Goal: Task Accomplishment & Management: Manage account settings

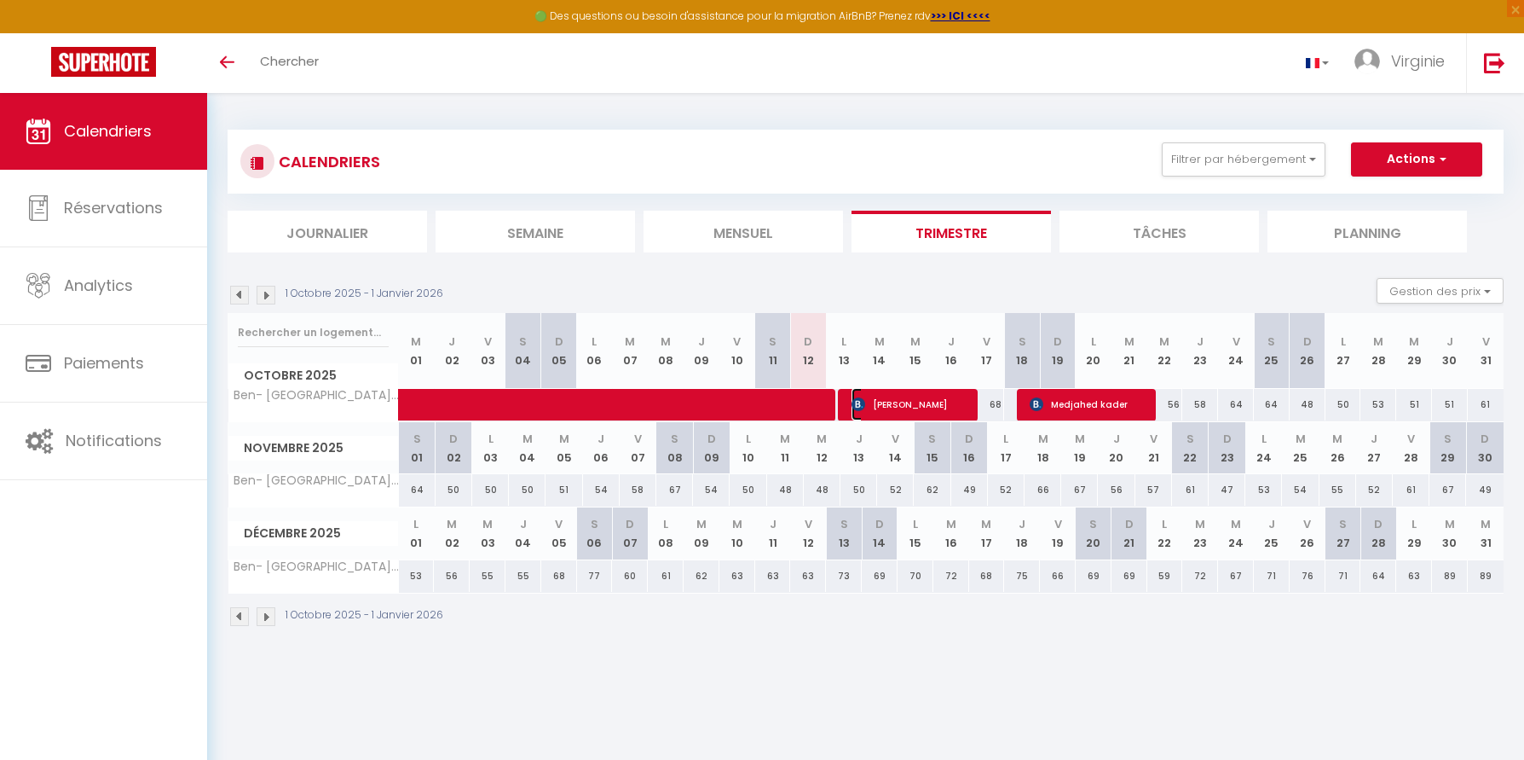
click at [879, 414] on span "[PERSON_NAME]" at bounding box center [911, 404] width 119 height 32
select select "OK"
select select "0"
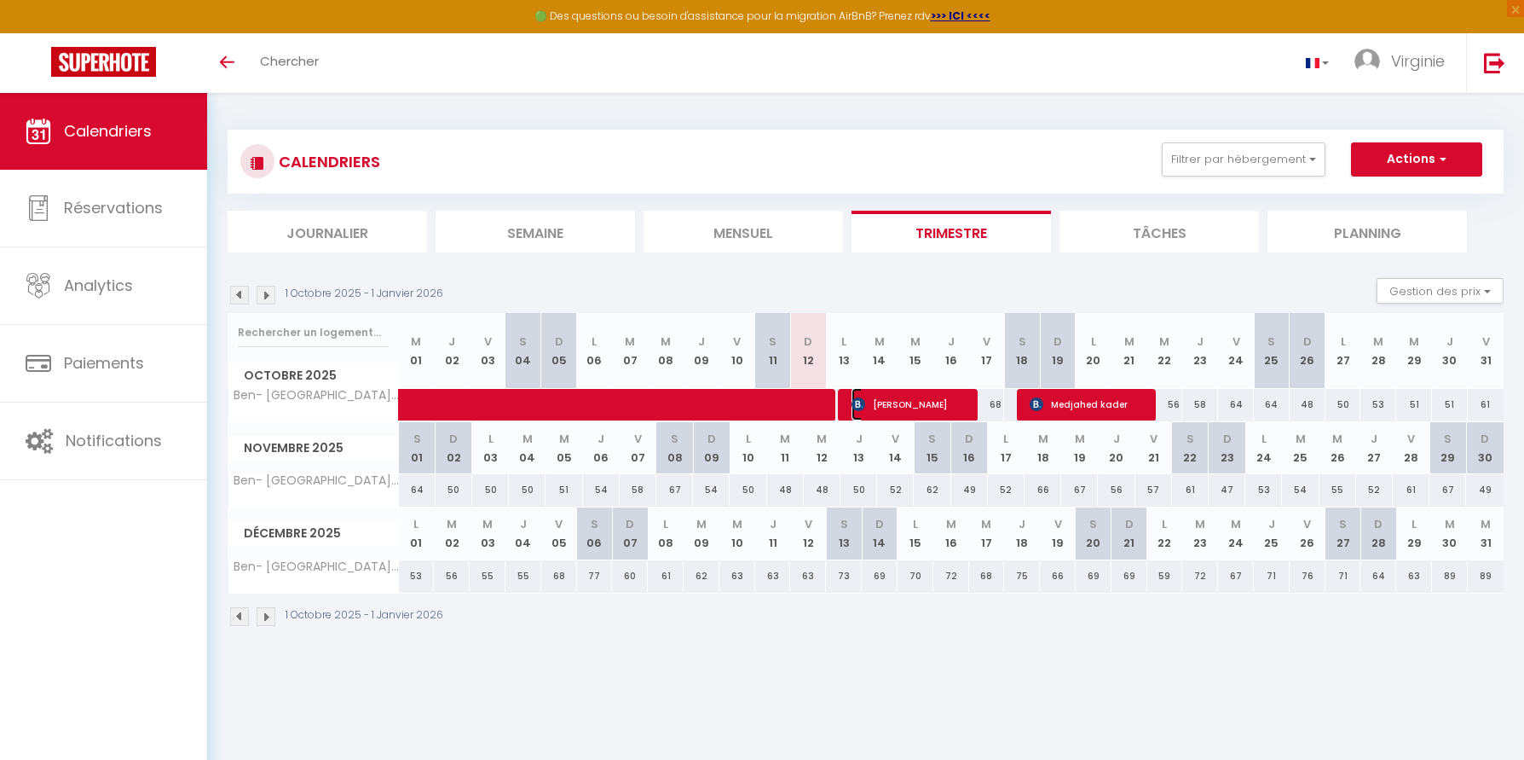
select select "1"
select select
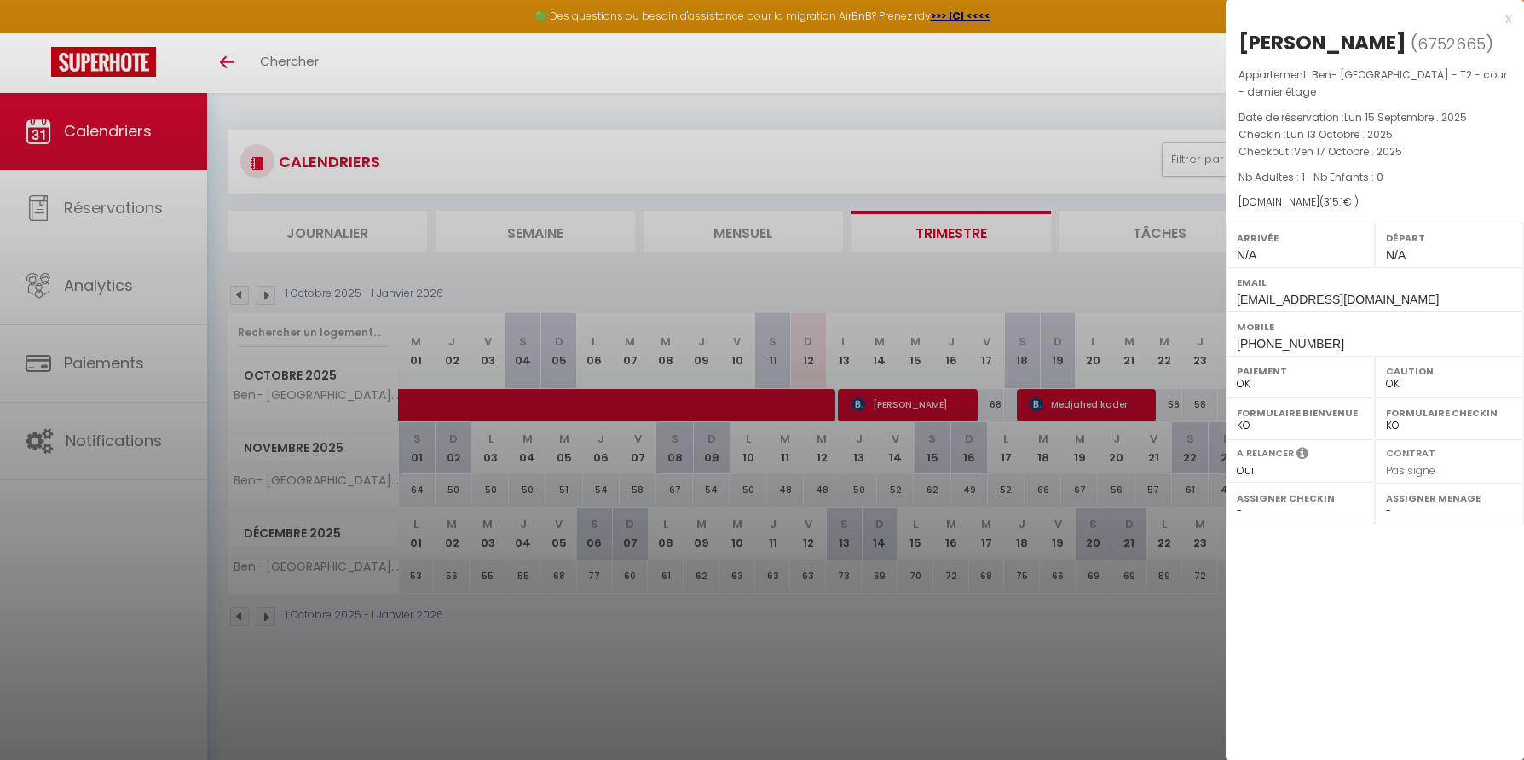
click at [581, 409] on div at bounding box center [762, 380] width 1524 height 760
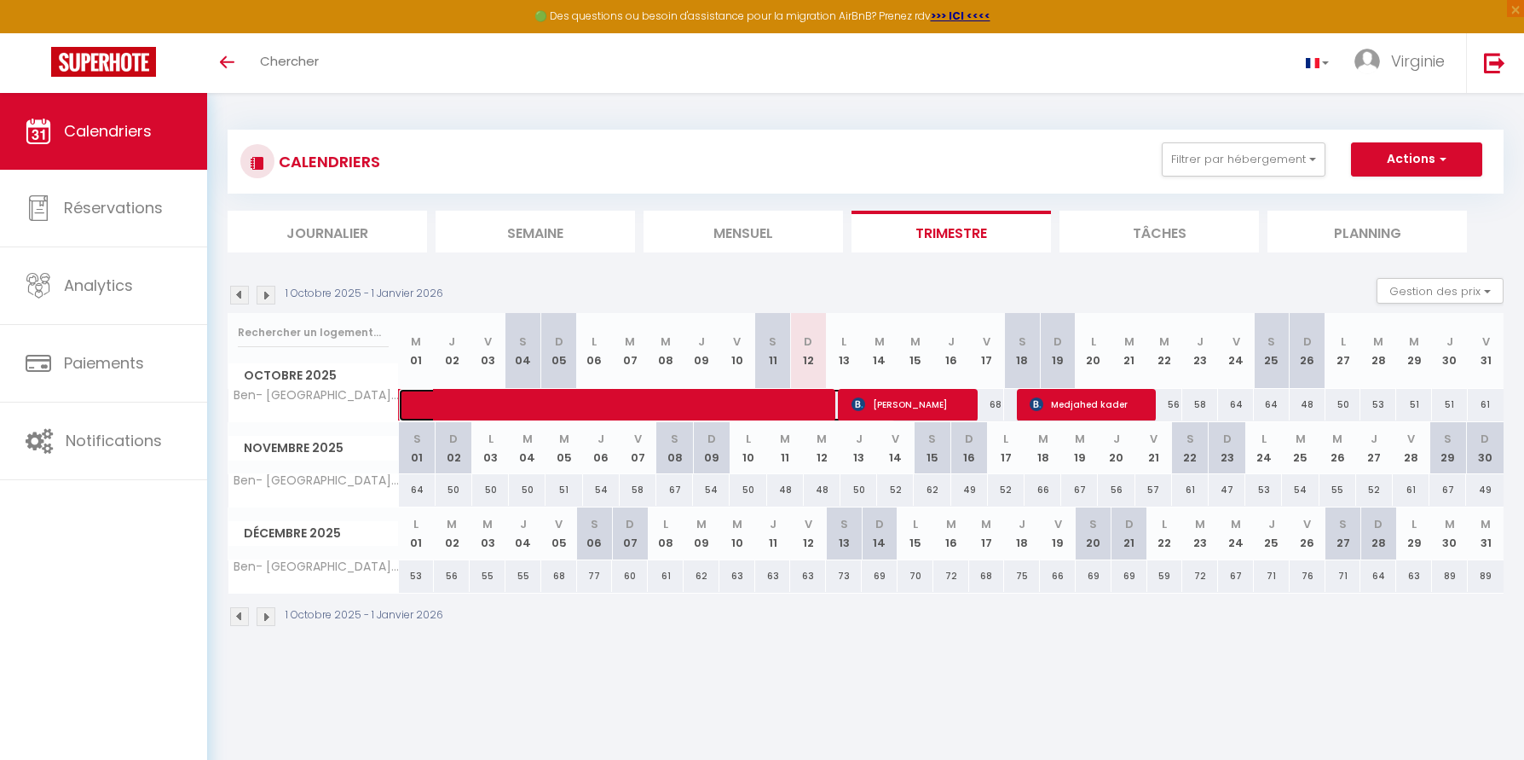
click at [581, 409] on span at bounding box center [660, 405] width 471 height 32
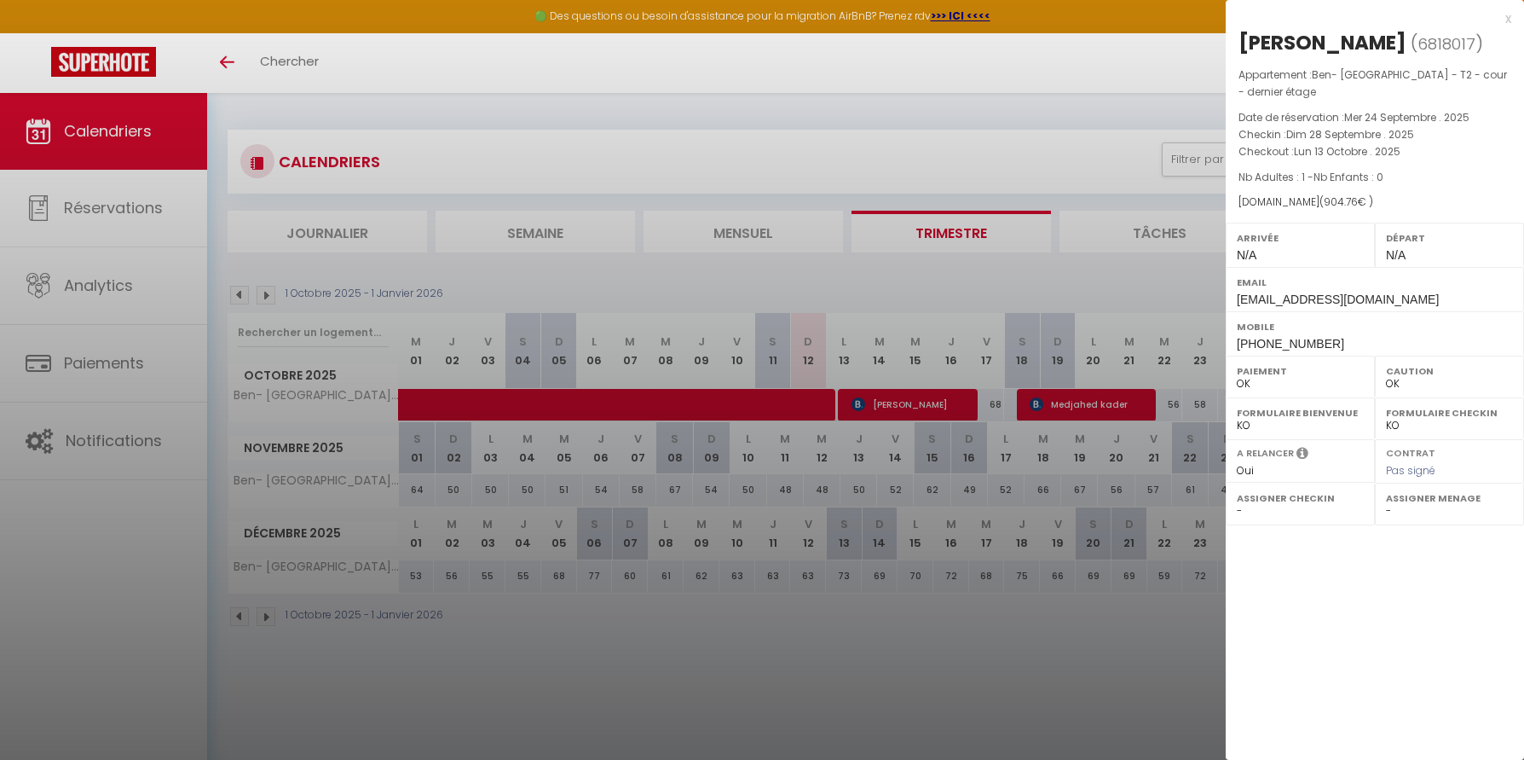
click at [931, 404] on div at bounding box center [762, 380] width 1524 height 760
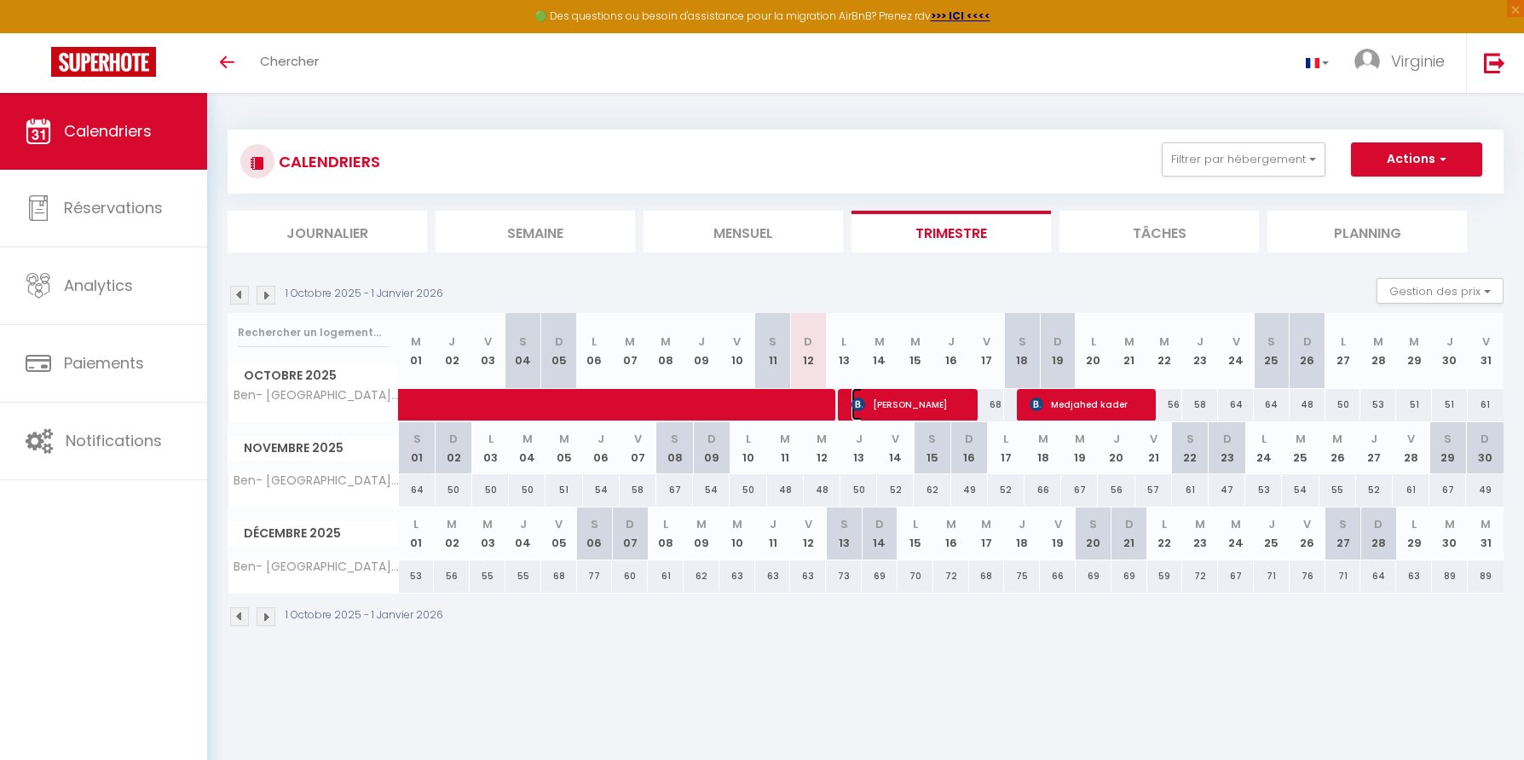
click at [931, 403] on span "[PERSON_NAME]" at bounding box center [911, 404] width 119 height 32
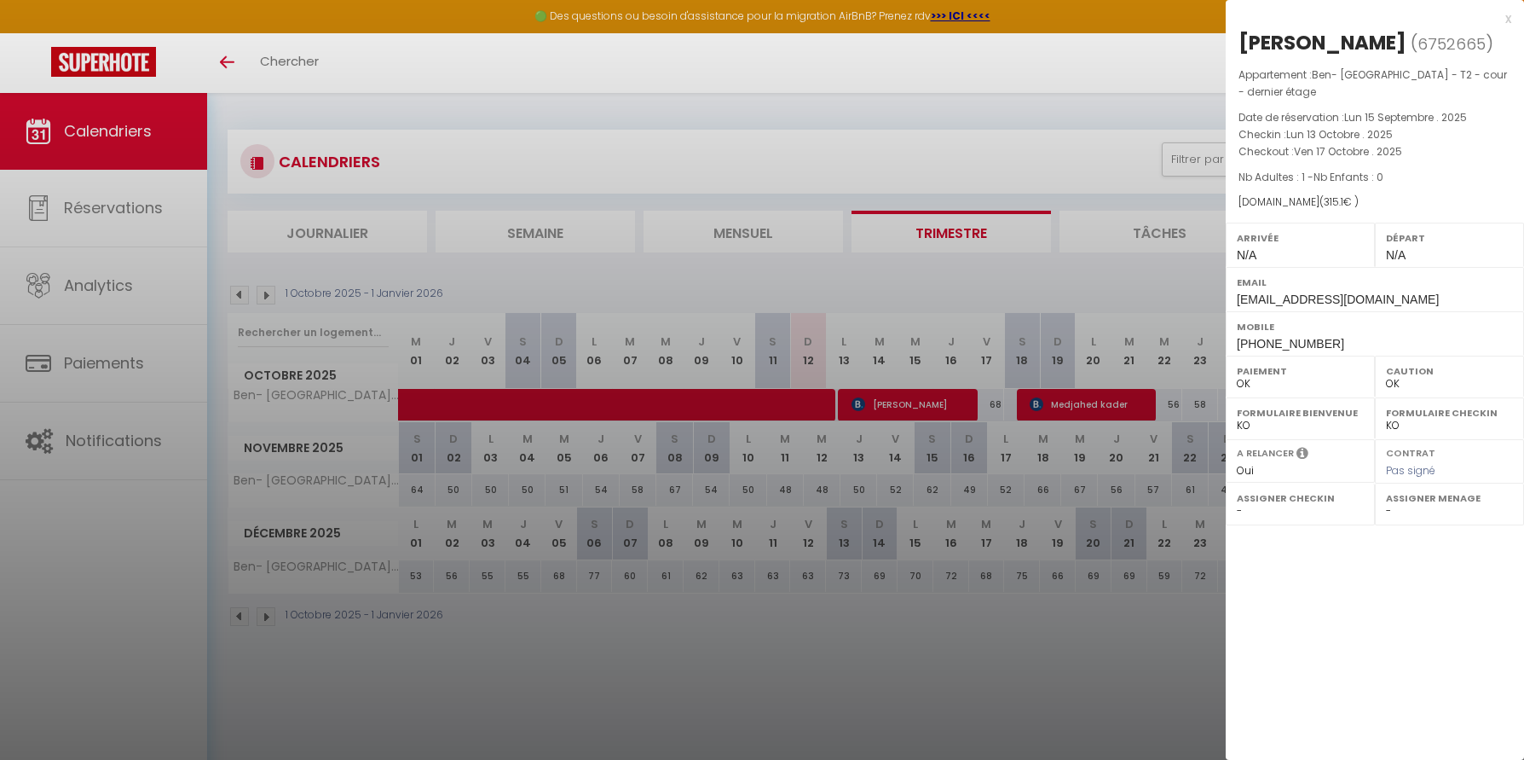
click at [1117, 407] on div at bounding box center [762, 380] width 1524 height 760
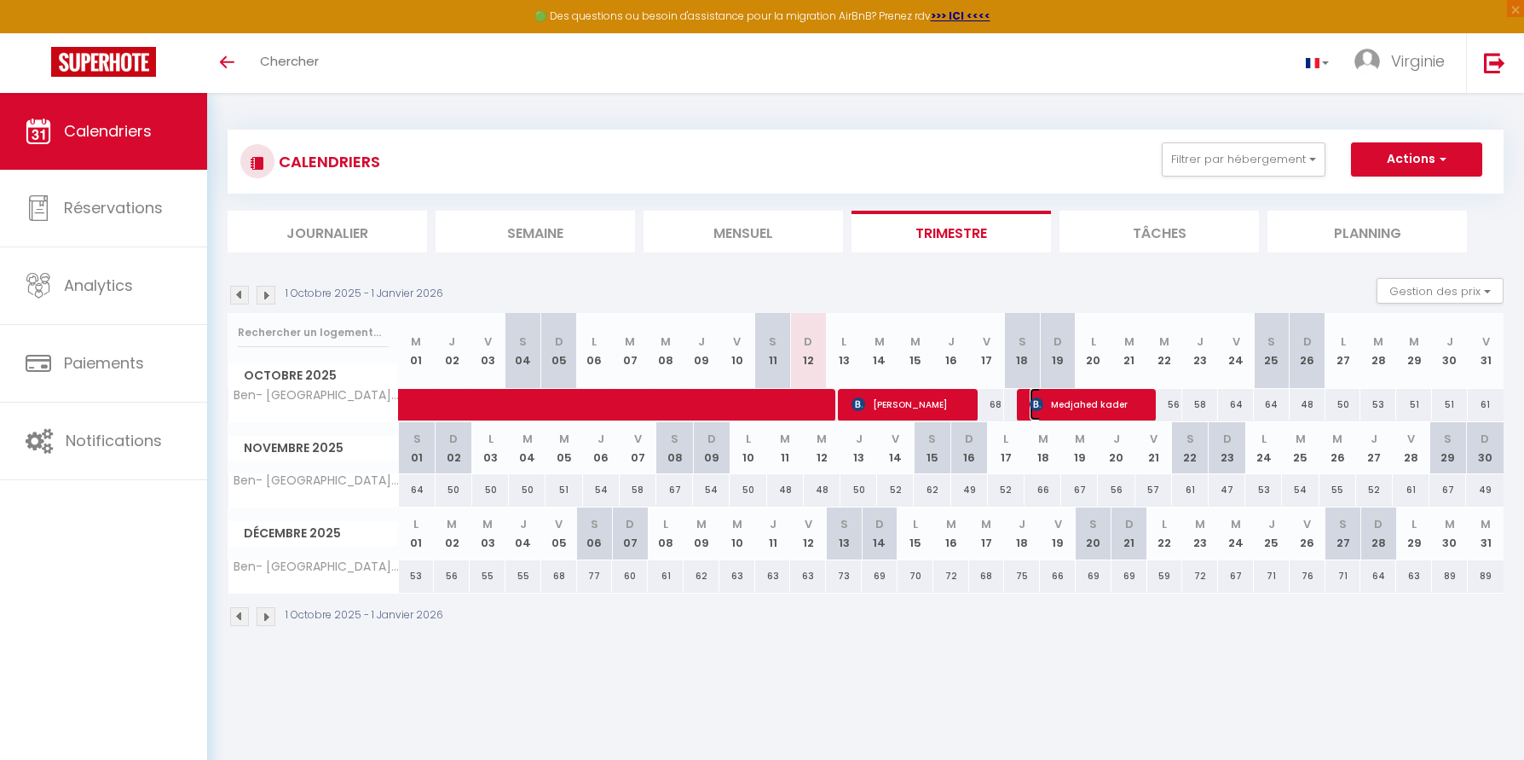
click at [1117, 404] on span "Medjahed kader" at bounding box center [1089, 404] width 119 height 32
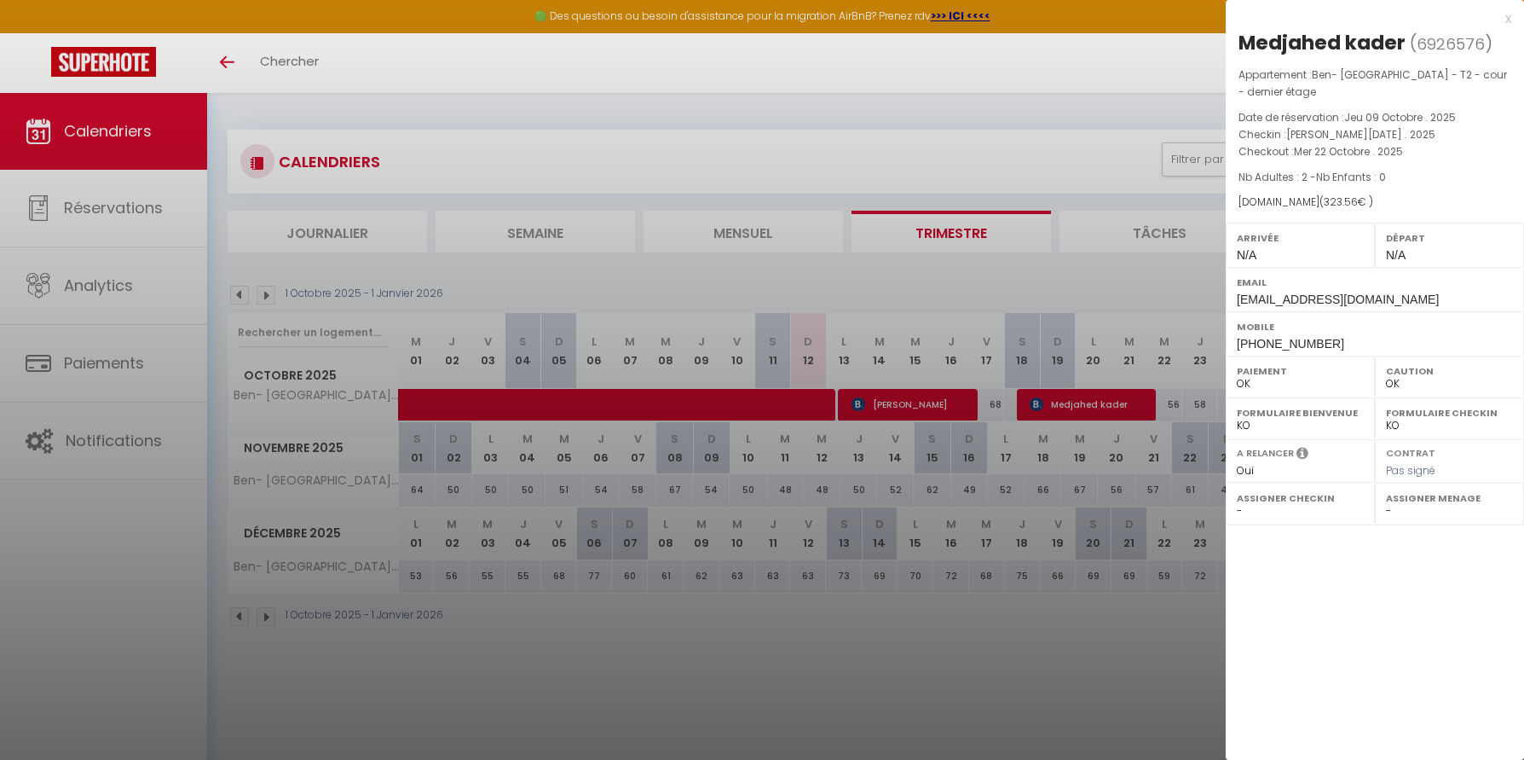
click at [1087, 299] on div at bounding box center [762, 380] width 1524 height 760
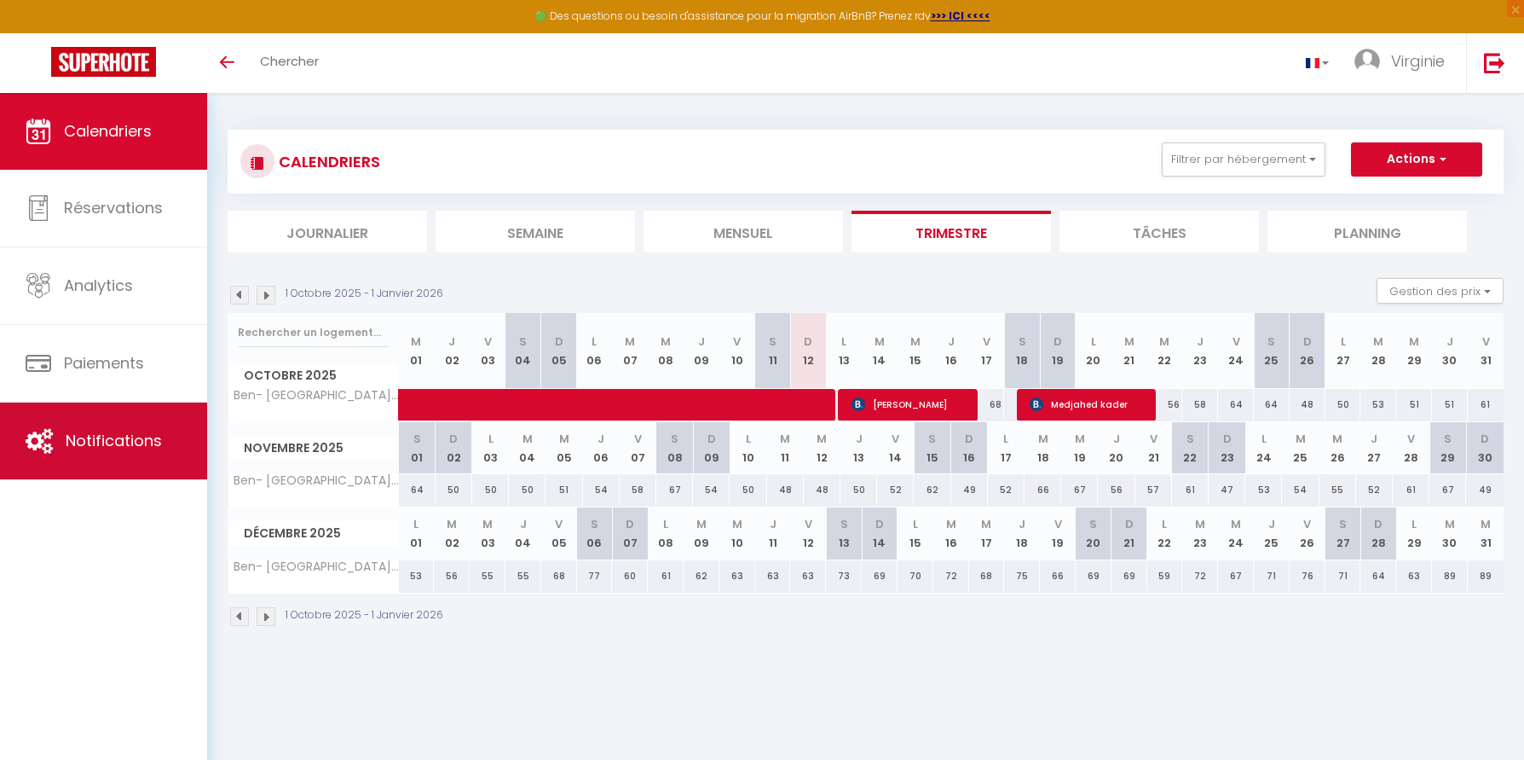
click at [70, 442] on span "Notifications" at bounding box center [114, 440] width 96 height 21
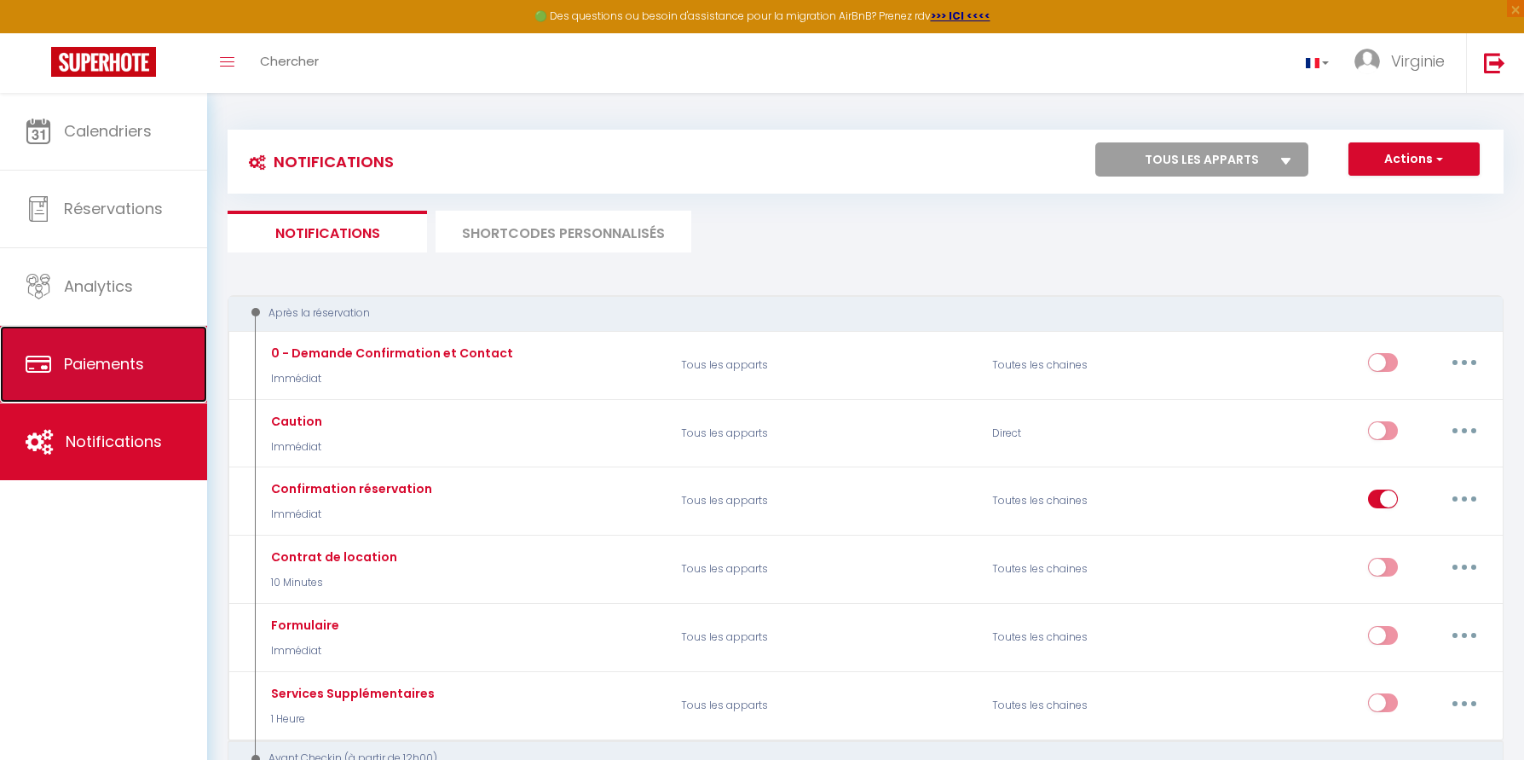
click at [81, 354] on span "Paiements" at bounding box center [104, 363] width 80 height 21
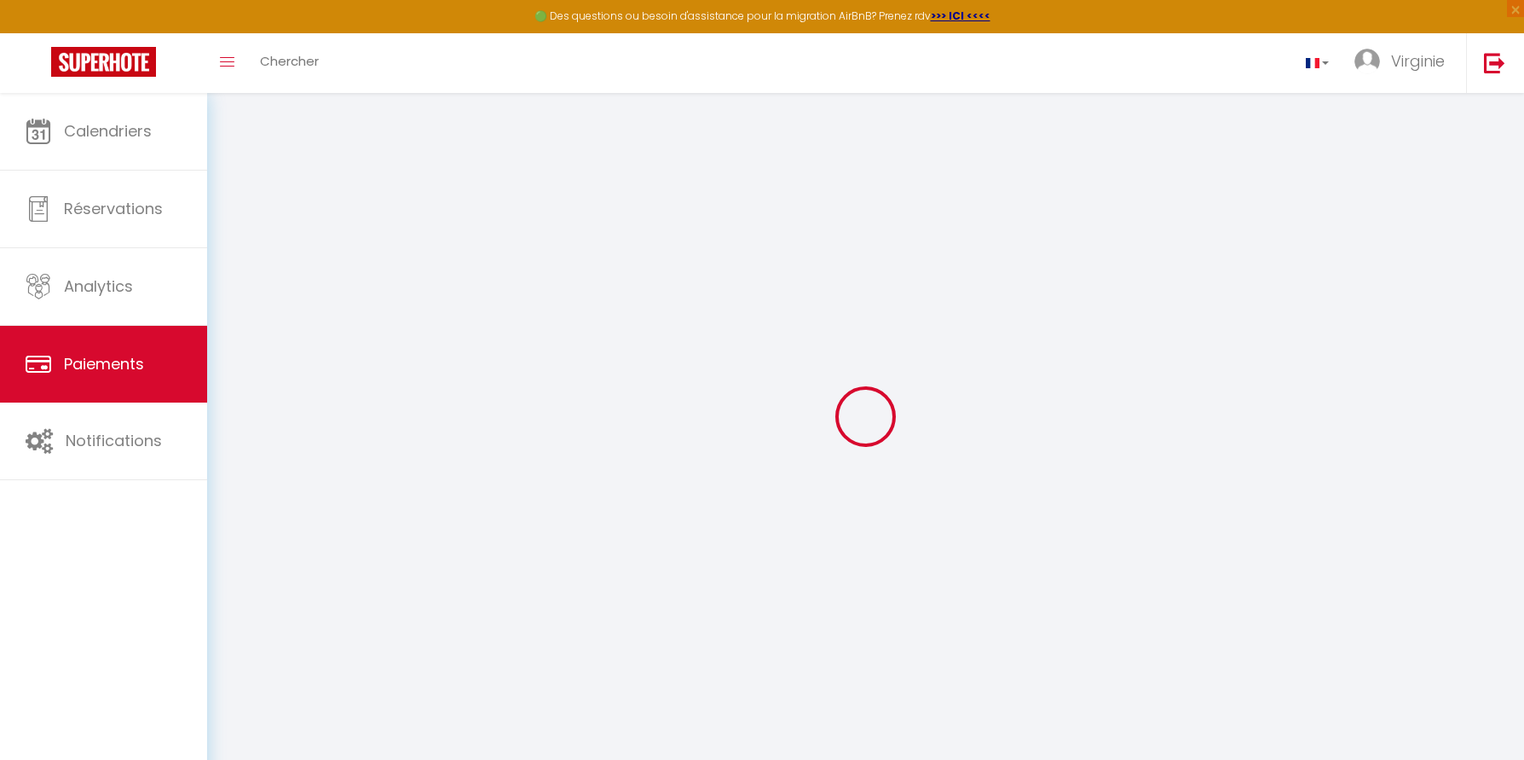
select select "2"
select select "0"
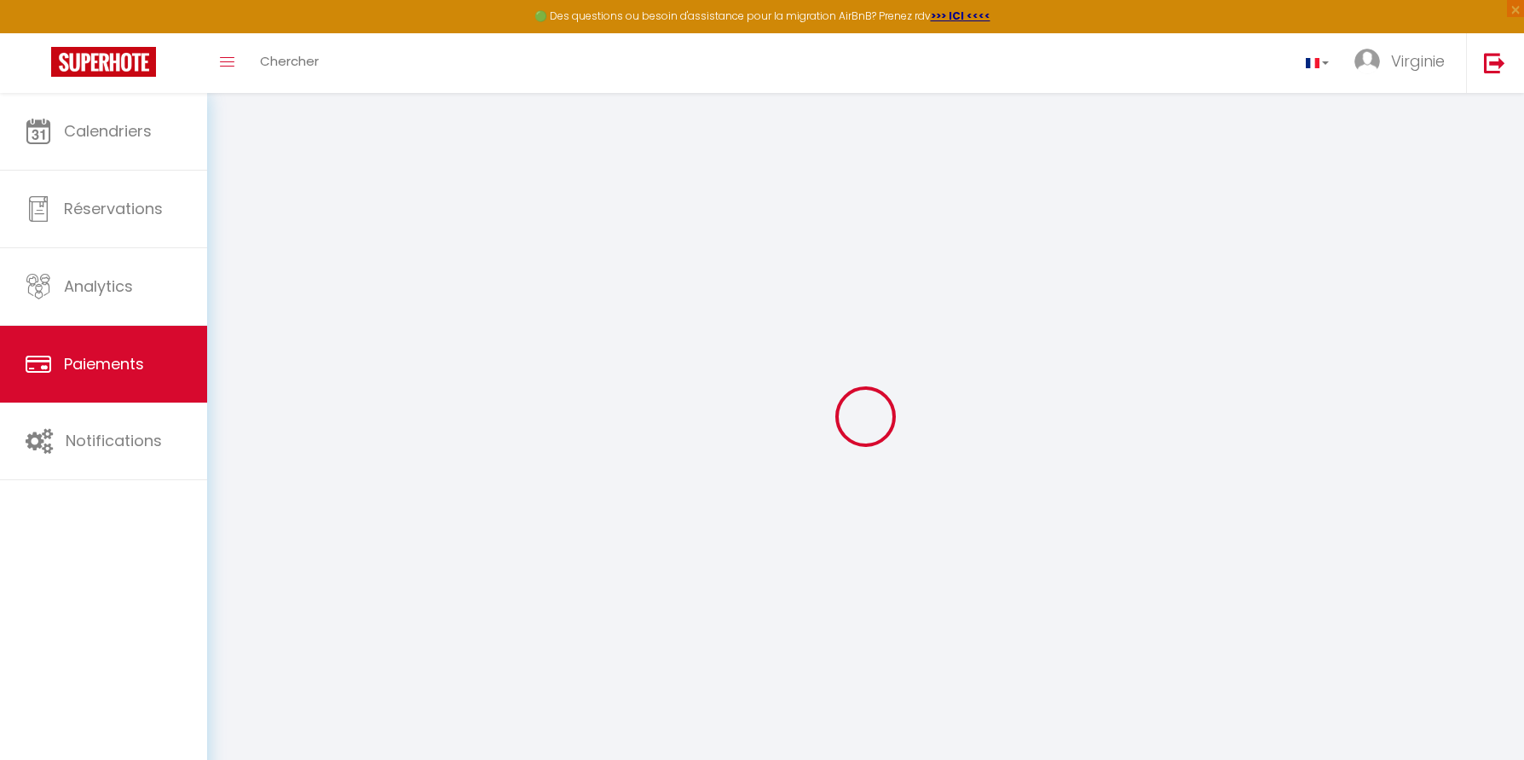
select select "0"
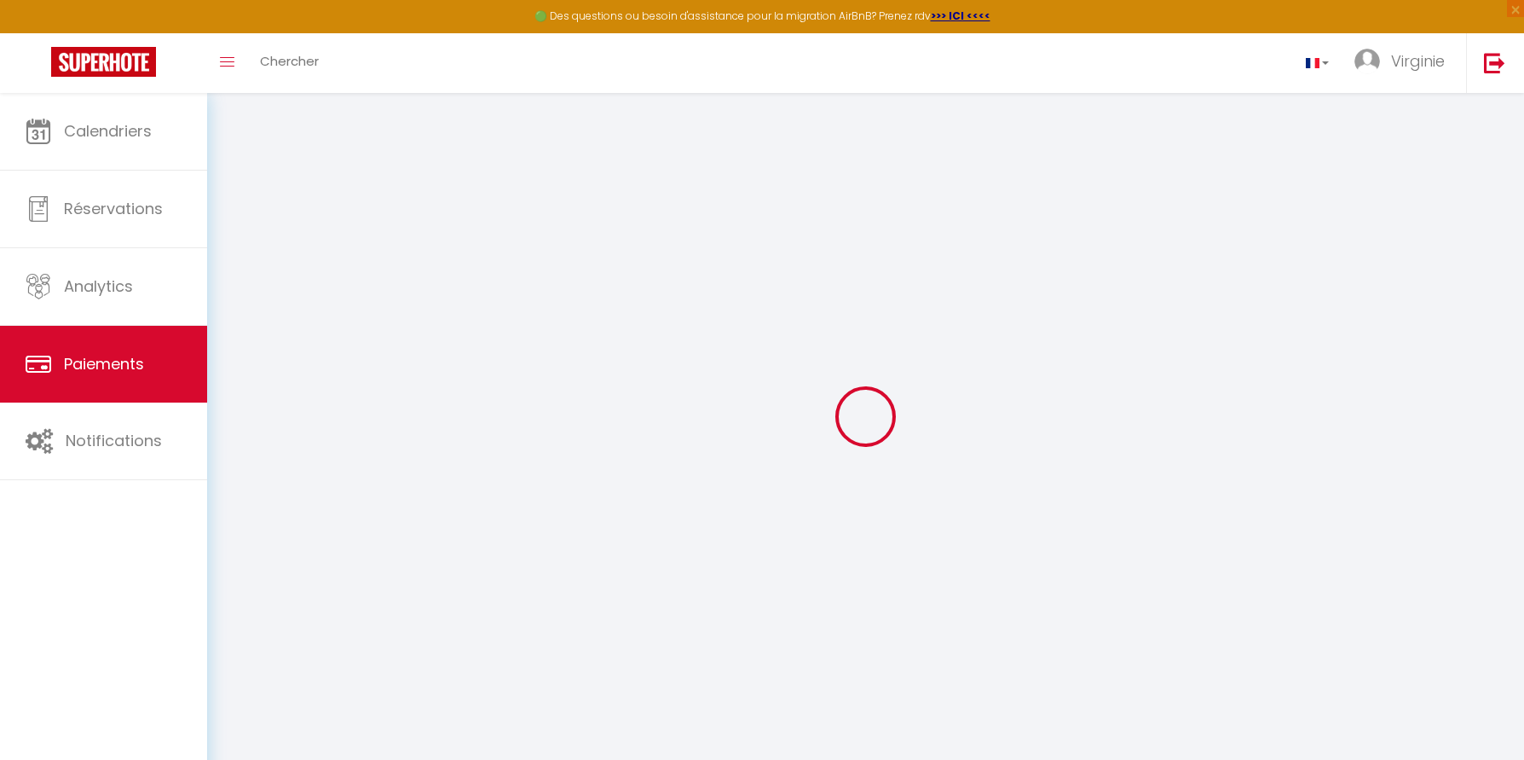
select select "0"
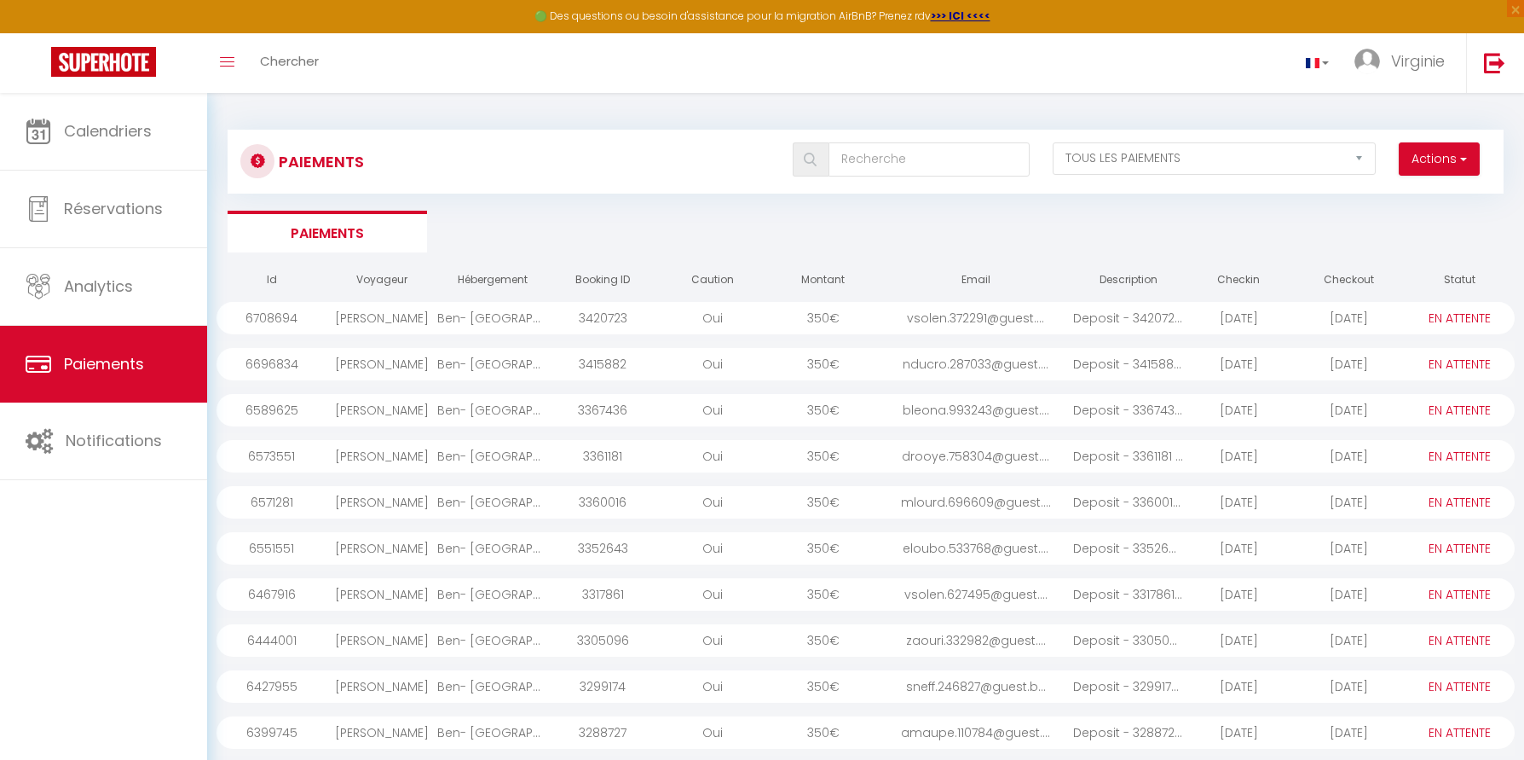
click at [1121, 320] on div "Deposit - 3420723 - ..." at bounding box center [1128, 318] width 110 height 32
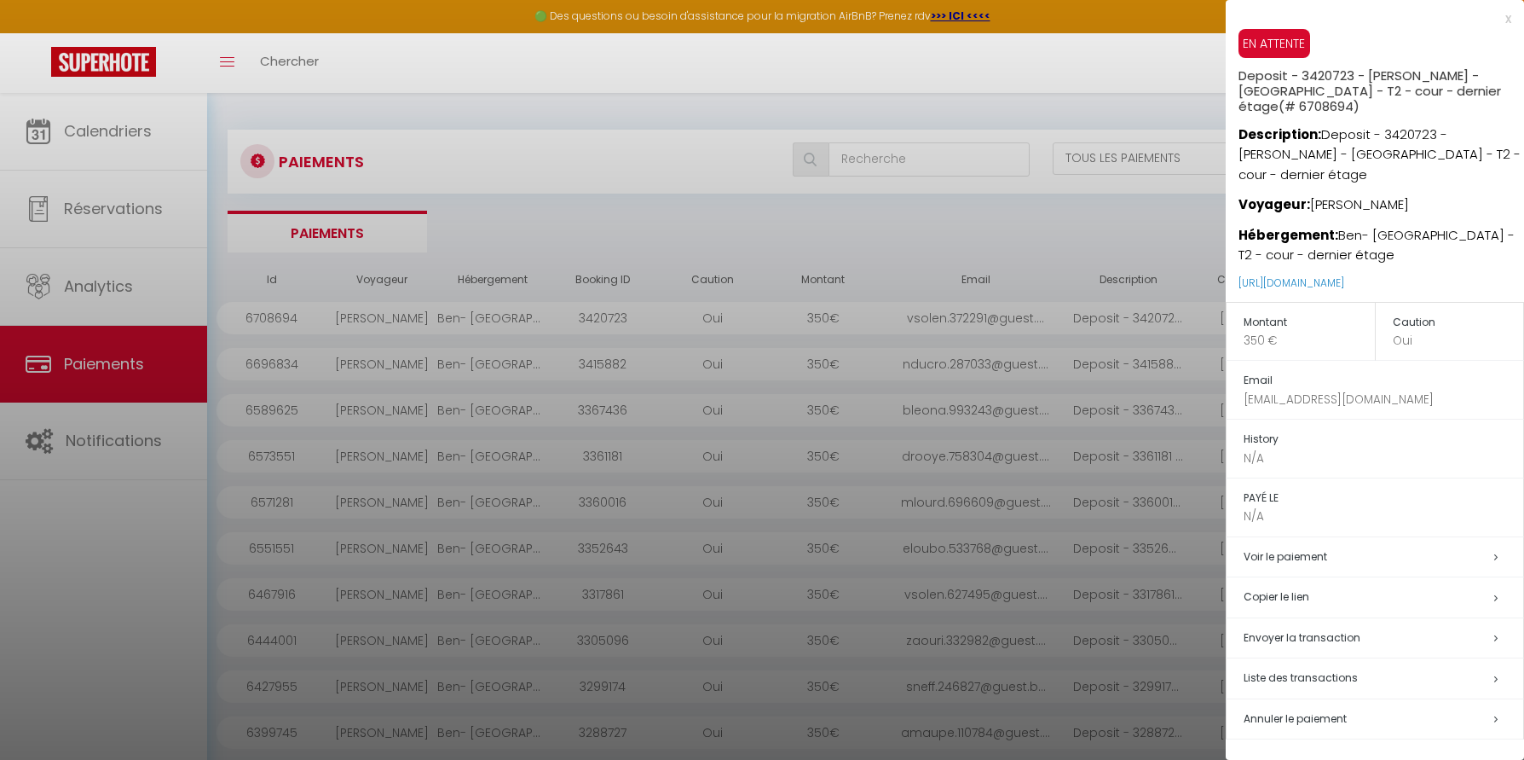
click at [1085, 234] on div at bounding box center [762, 380] width 1524 height 760
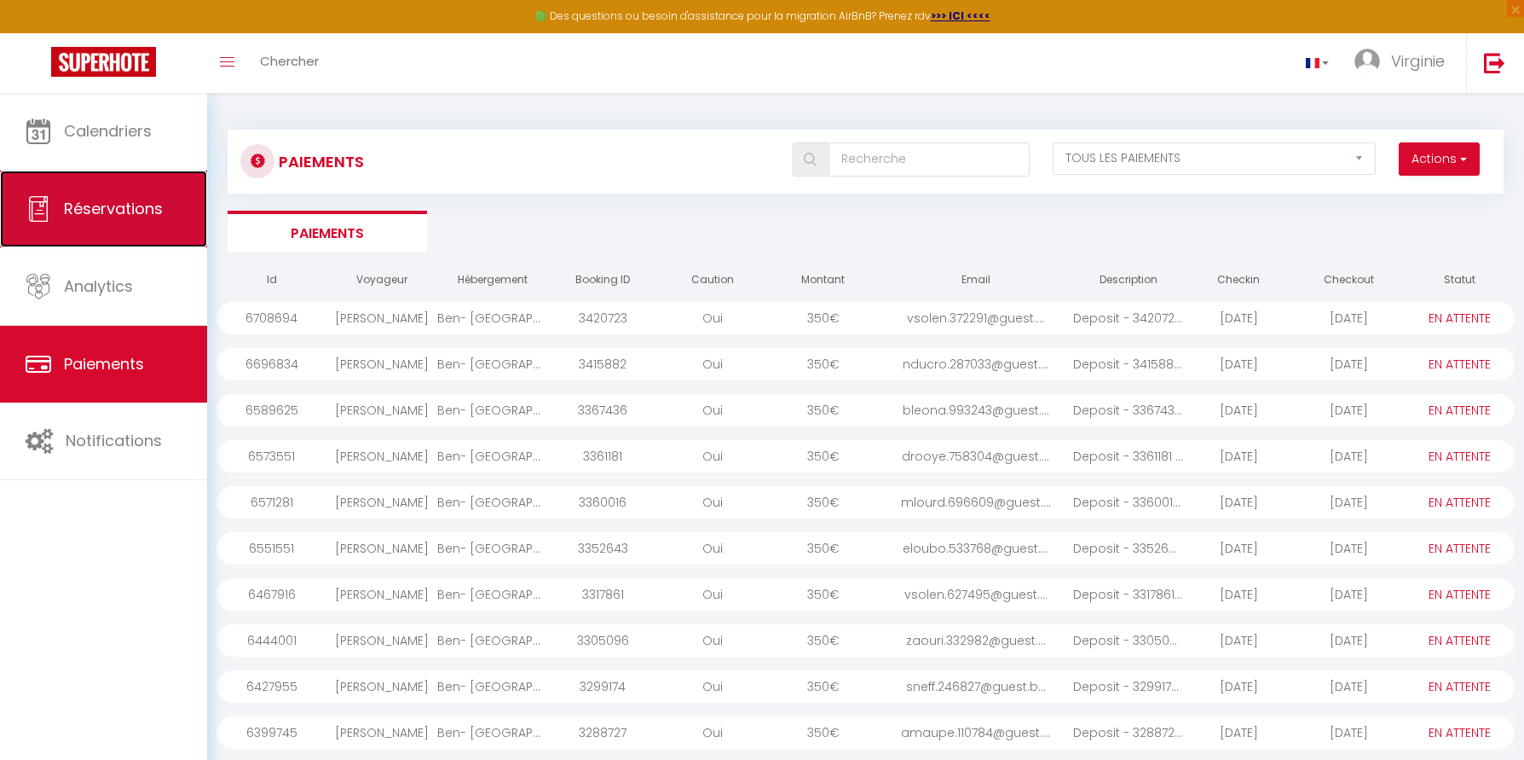
click at [123, 218] on span "Réservations" at bounding box center [113, 208] width 99 height 21
select select "not_cancelled"
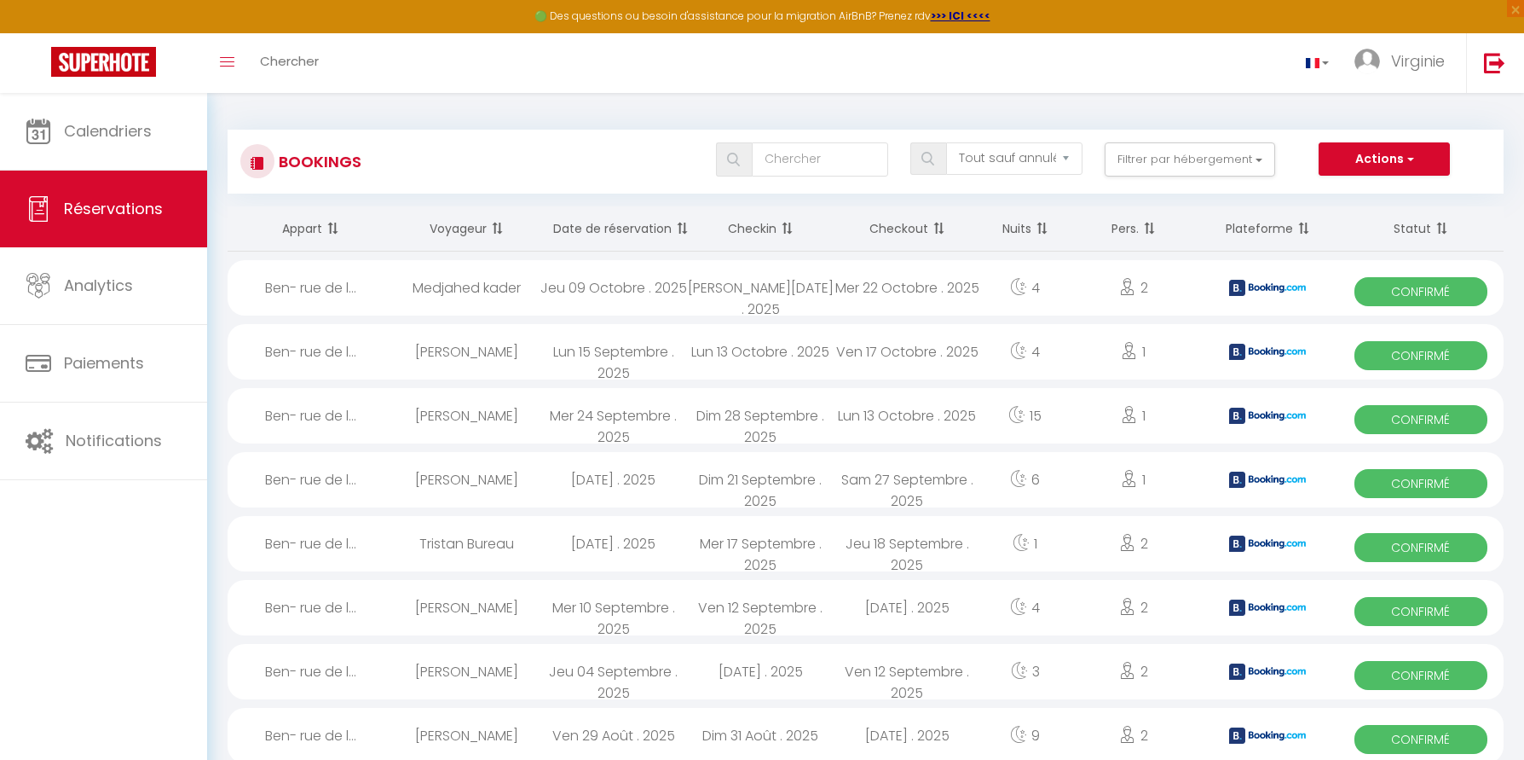
click at [562, 295] on div "Jeu 09 Octobre . 2025" at bounding box center [614, 287] width 147 height 55
select select "OK"
select select "0"
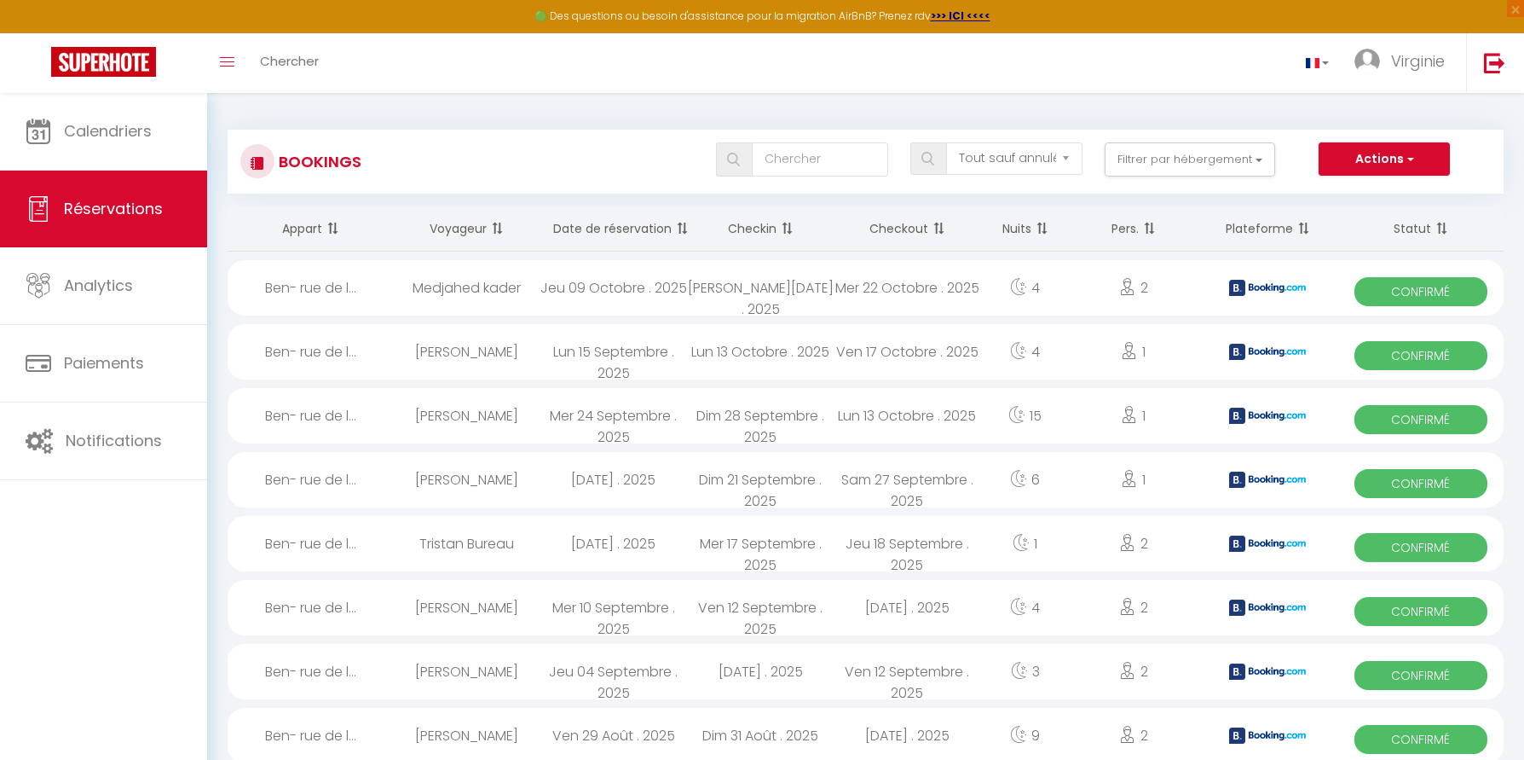
select select "1"
select select
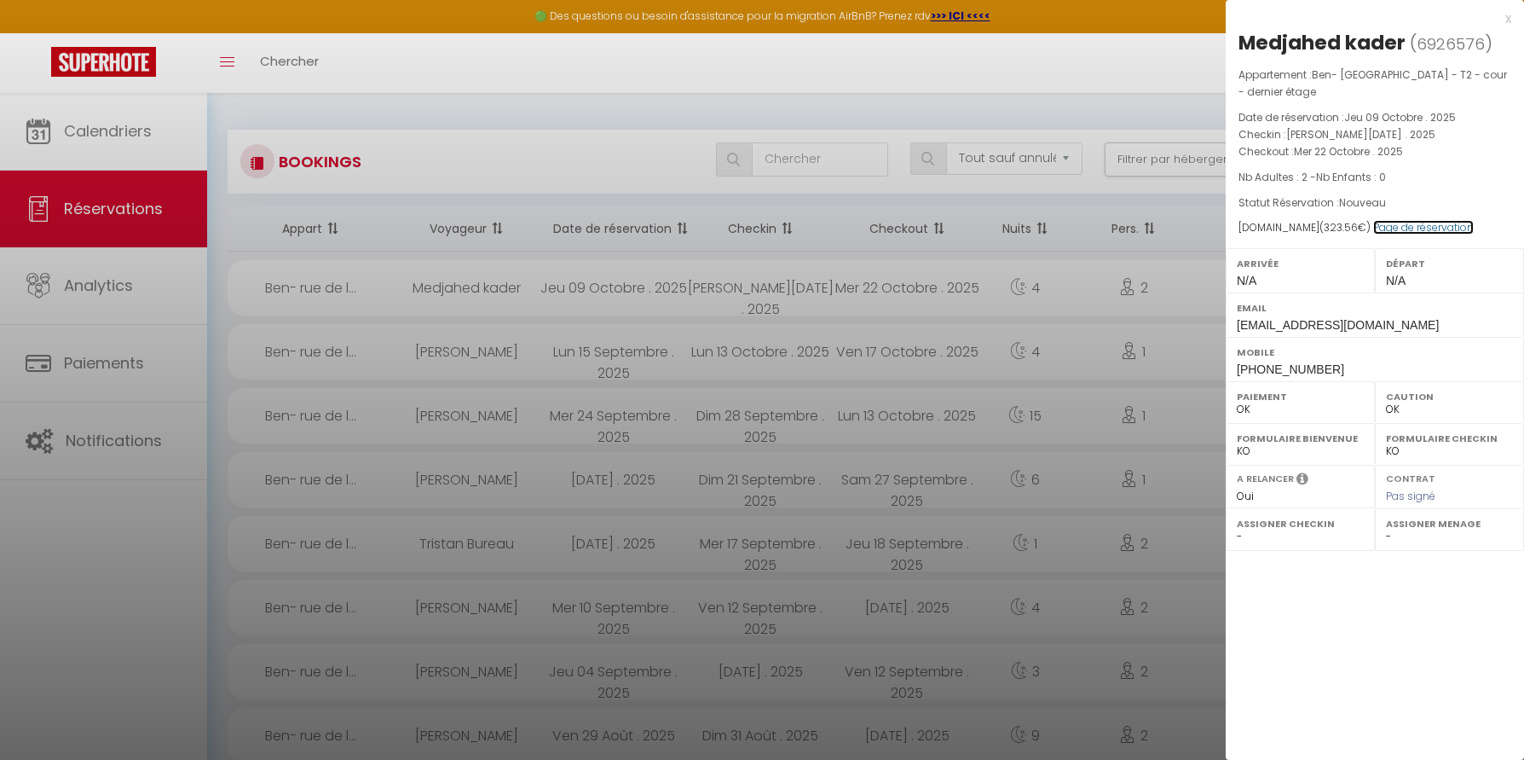
click at [1448, 226] on link "Page de réservation" at bounding box center [1424, 227] width 101 height 14
drag, startPoint x: 1490, startPoint y: 46, endPoint x: 1231, endPoint y: 46, distance: 259.2
click at [1231, 46] on div "Medjahed kader ( 6926576 ) Appartement : [GEOGRAPHIC_DATA] - T2 - cour - dernie…" at bounding box center [1375, 205] width 298 height 352
copy h2 "Medjahed kader ( 6926576 )"
